Goal: Find specific page/section: Find specific page/section

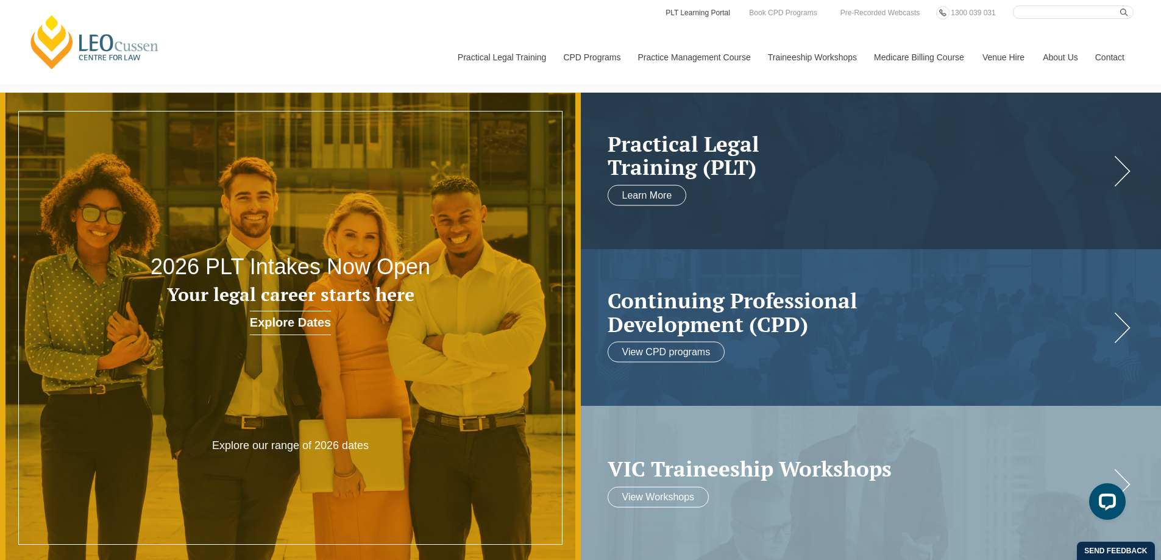
click at [685, 9] on link "PLT Learning Portal" at bounding box center [698, 12] width 67 height 13
